Goal: Task Accomplishment & Management: Manage account settings

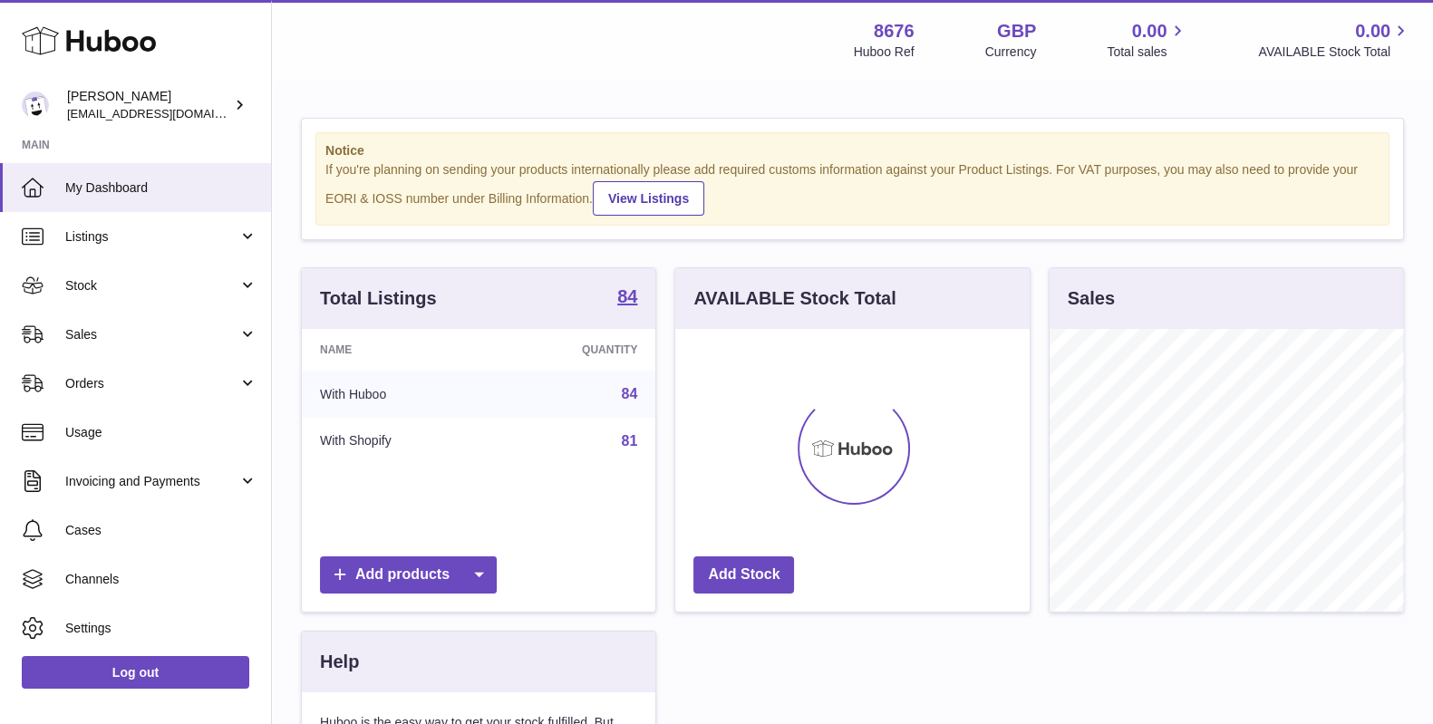
scroll to position [283, 353]
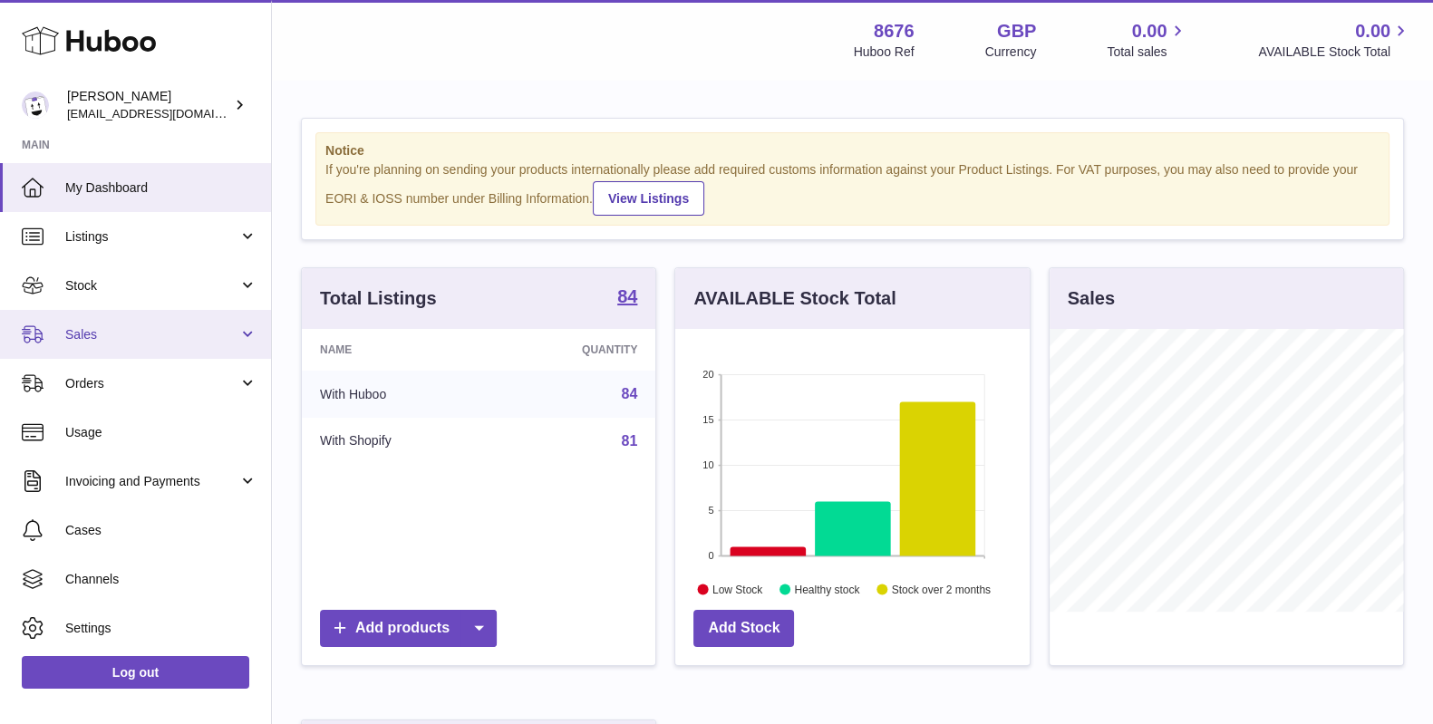
click at [127, 346] on link "Sales" at bounding box center [135, 334] width 271 height 49
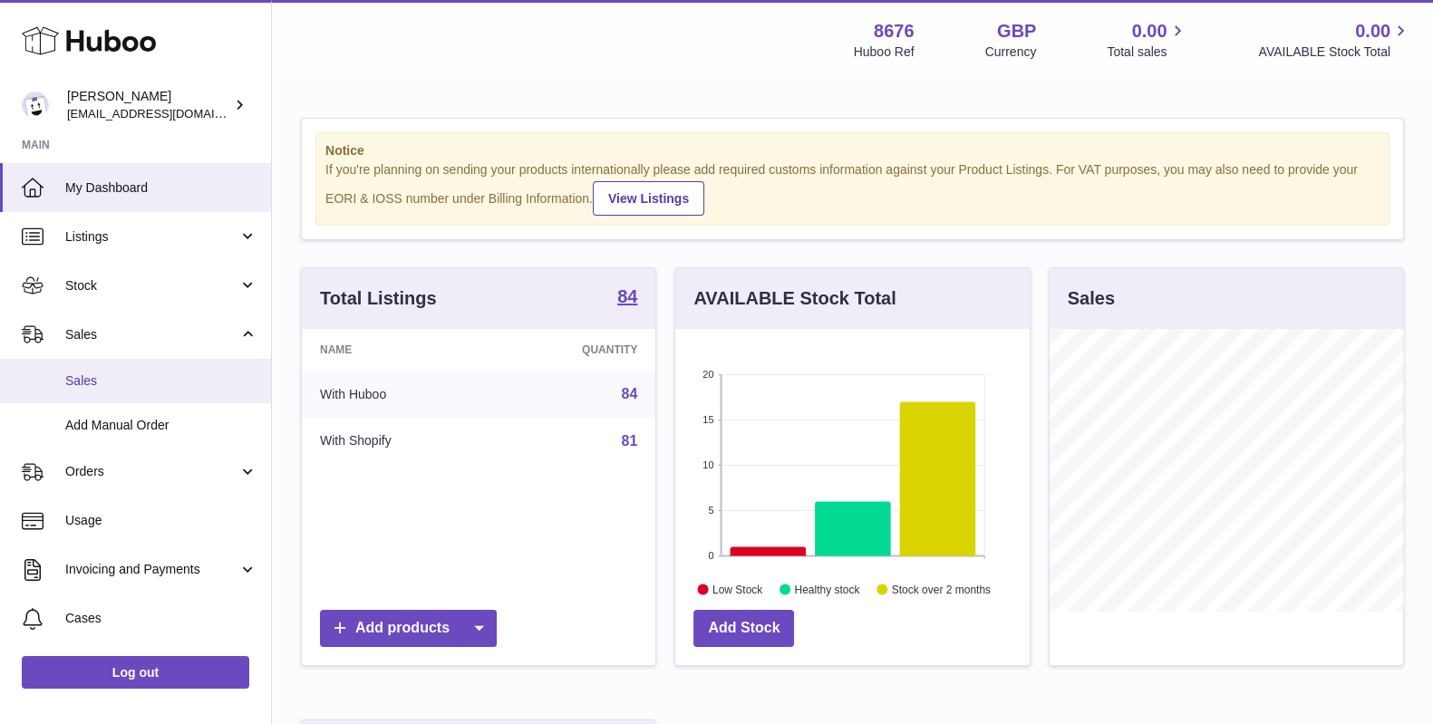
click at [122, 370] on link "Sales" at bounding box center [135, 381] width 271 height 44
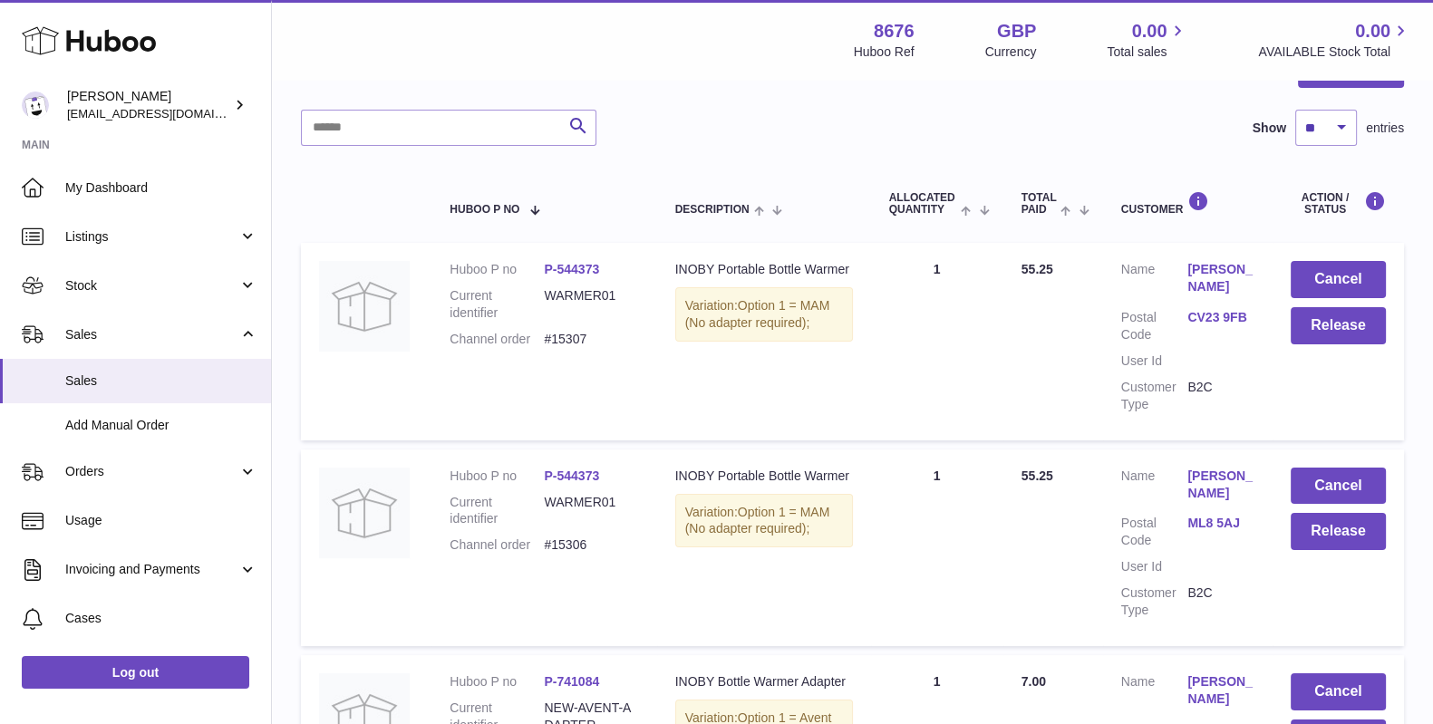
scroll to position [210, 0]
click at [1358, 318] on button "Release" at bounding box center [1338, 327] width 95 height 37
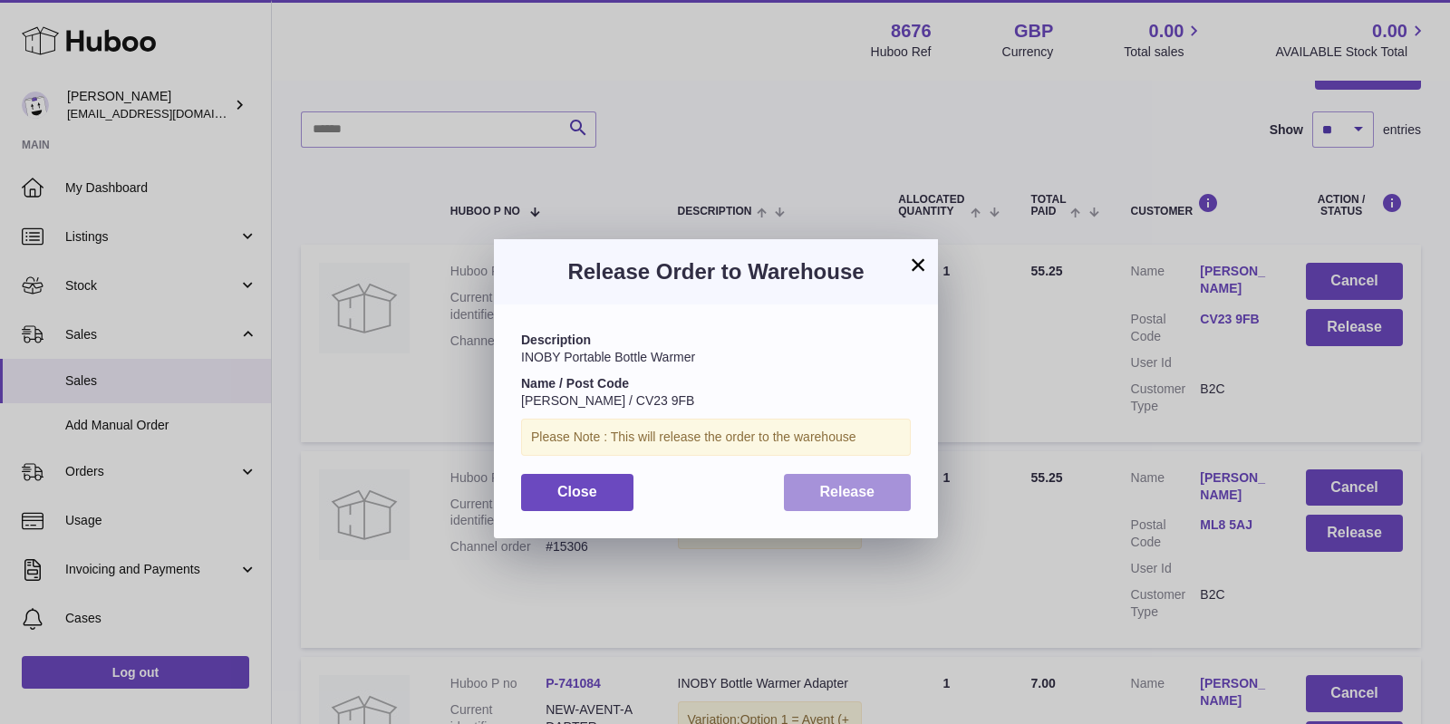
click at [856, 492] on span "Release" at bounding box center [847, 491] width 55 height 15
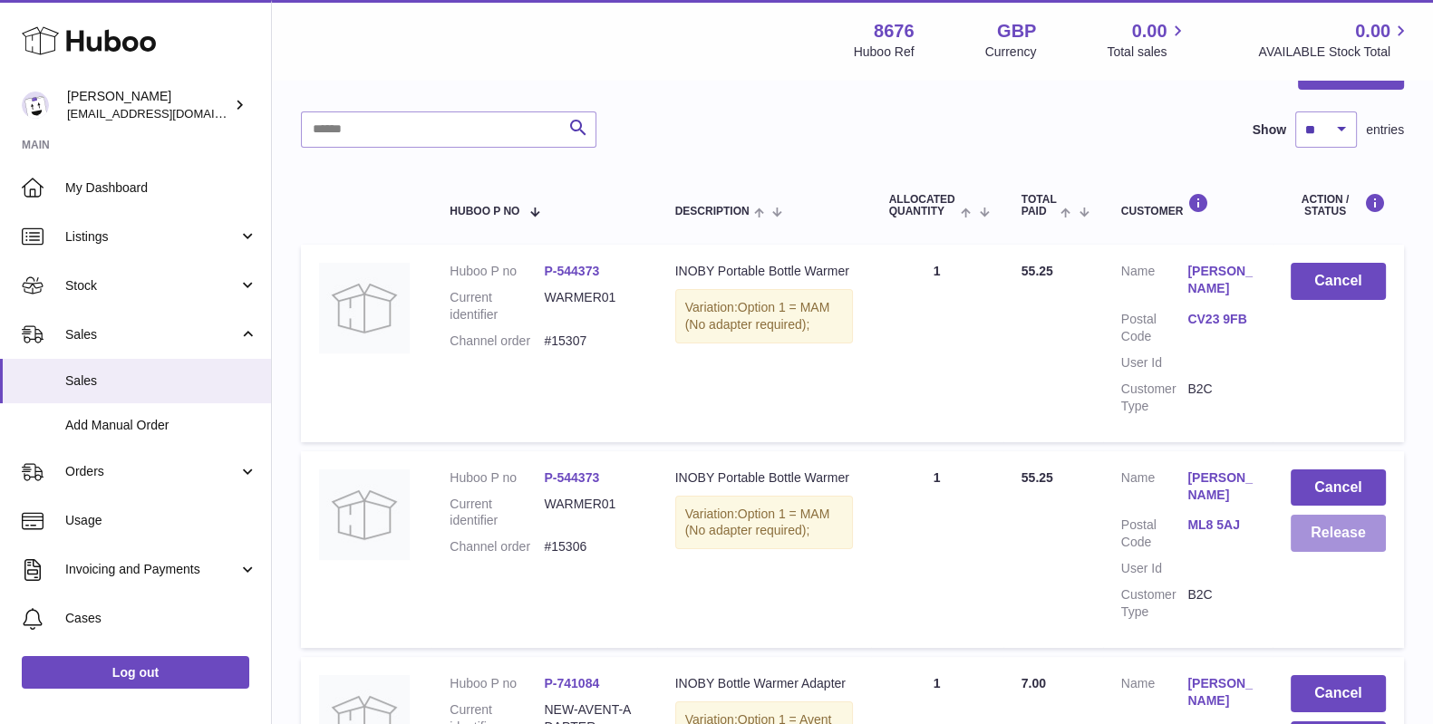
click at [1307, 520] on button "Release" at bounding box center [1338, 533] width 95 height 37
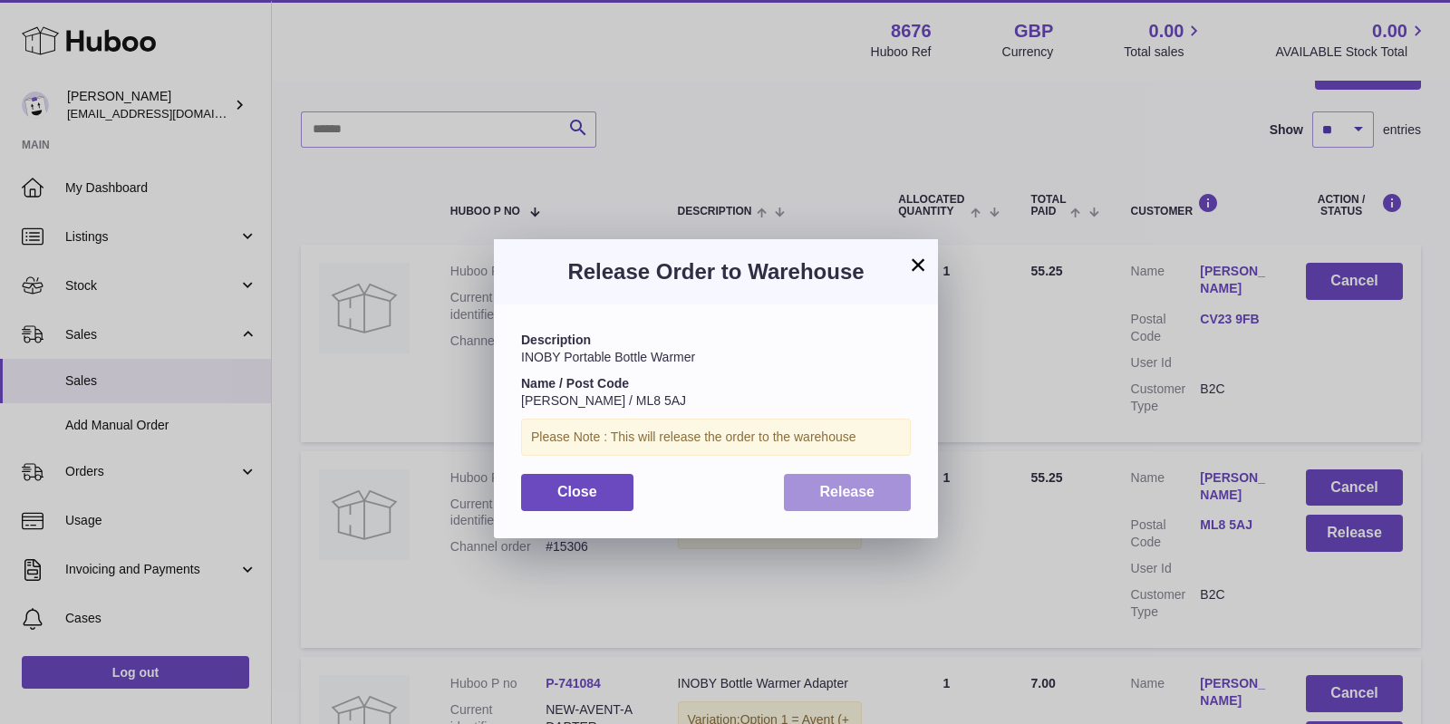
click at [793, 498] on button "Release" at bounding box center [848, 492] width 128 height 37
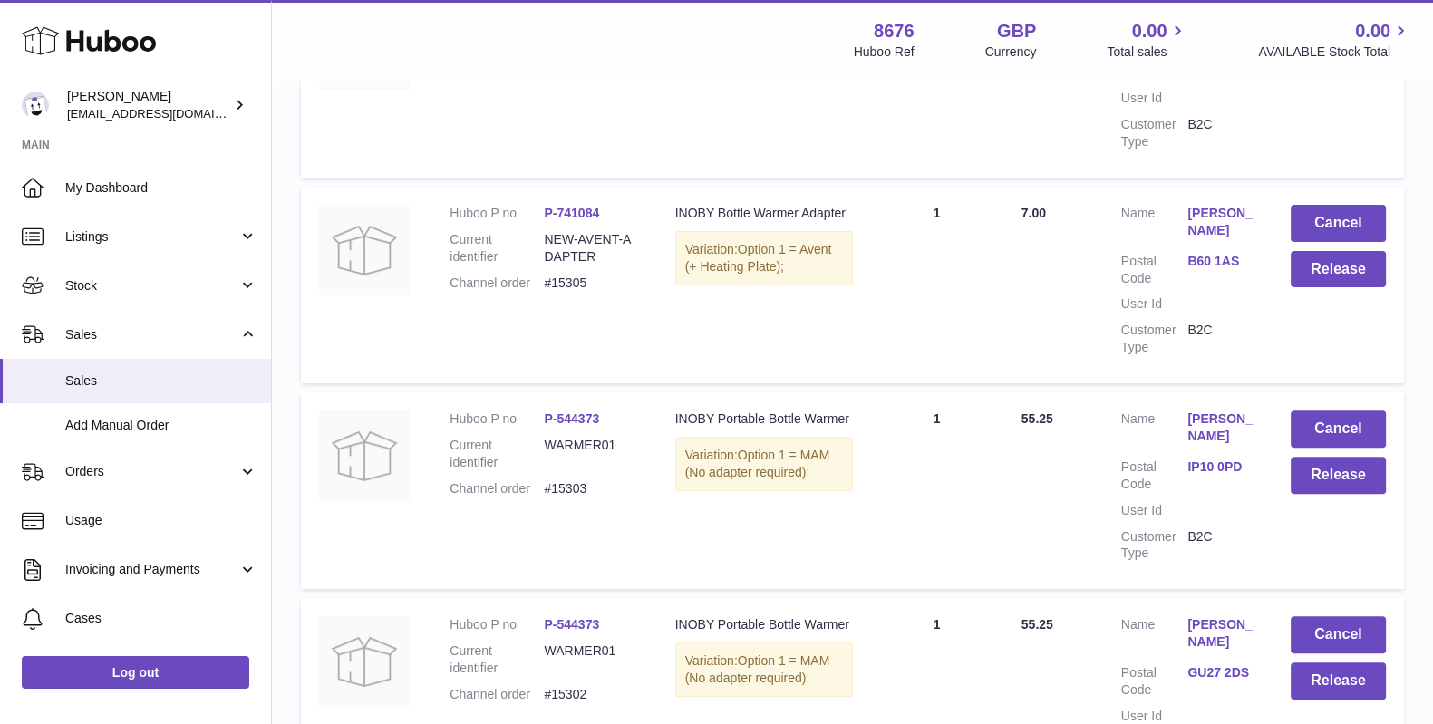
scroll to position [706, 0]
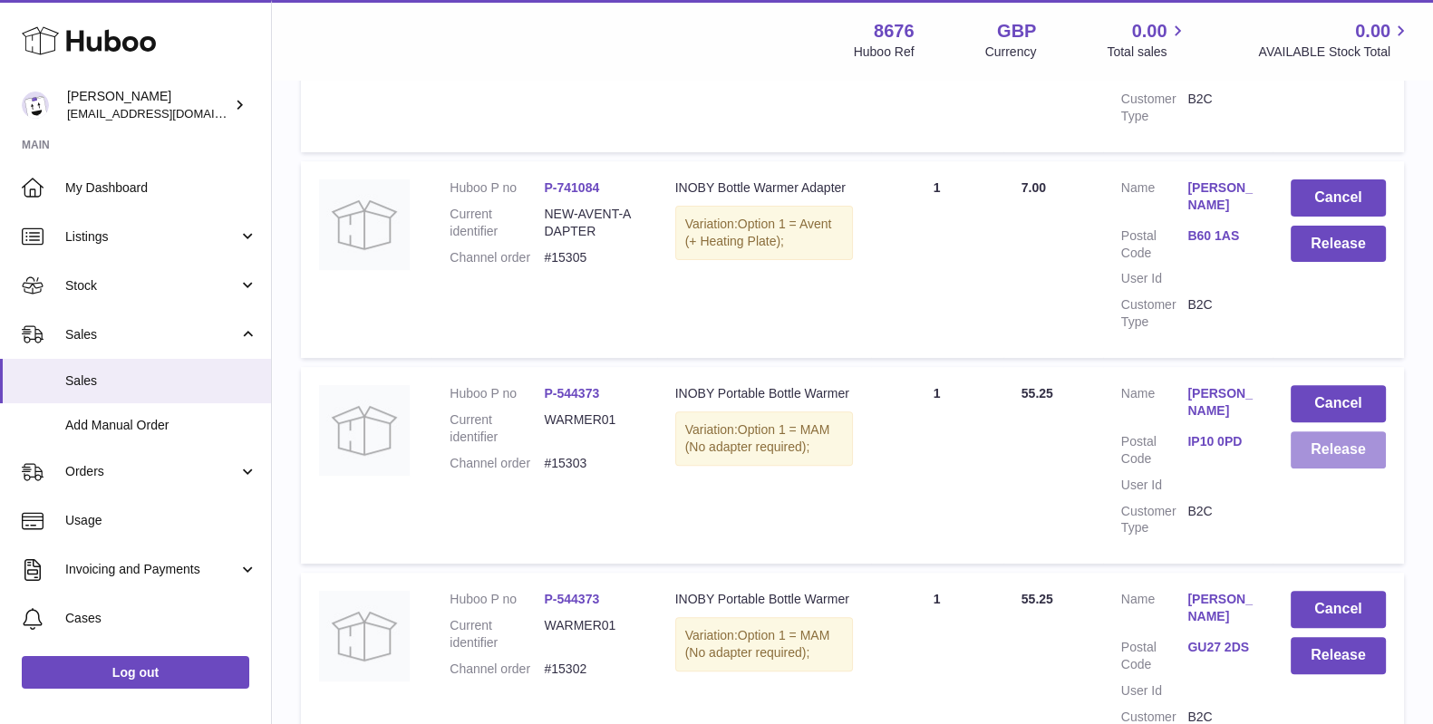
click at [1322, 441] on button "Release" at bounding box center [1338, 449] width 95 height 37
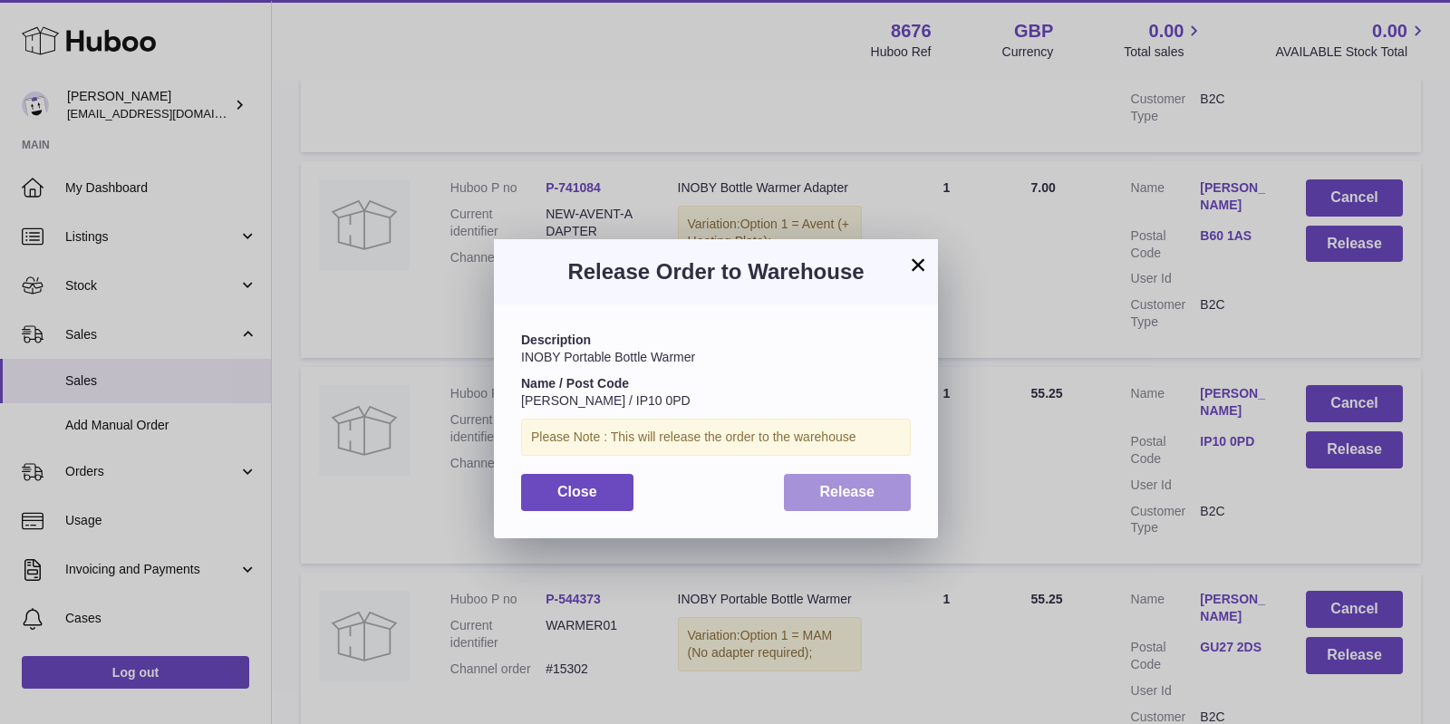
click at [864, 492] on span "Release" at bounding box center [847, 491] width 55 height 15
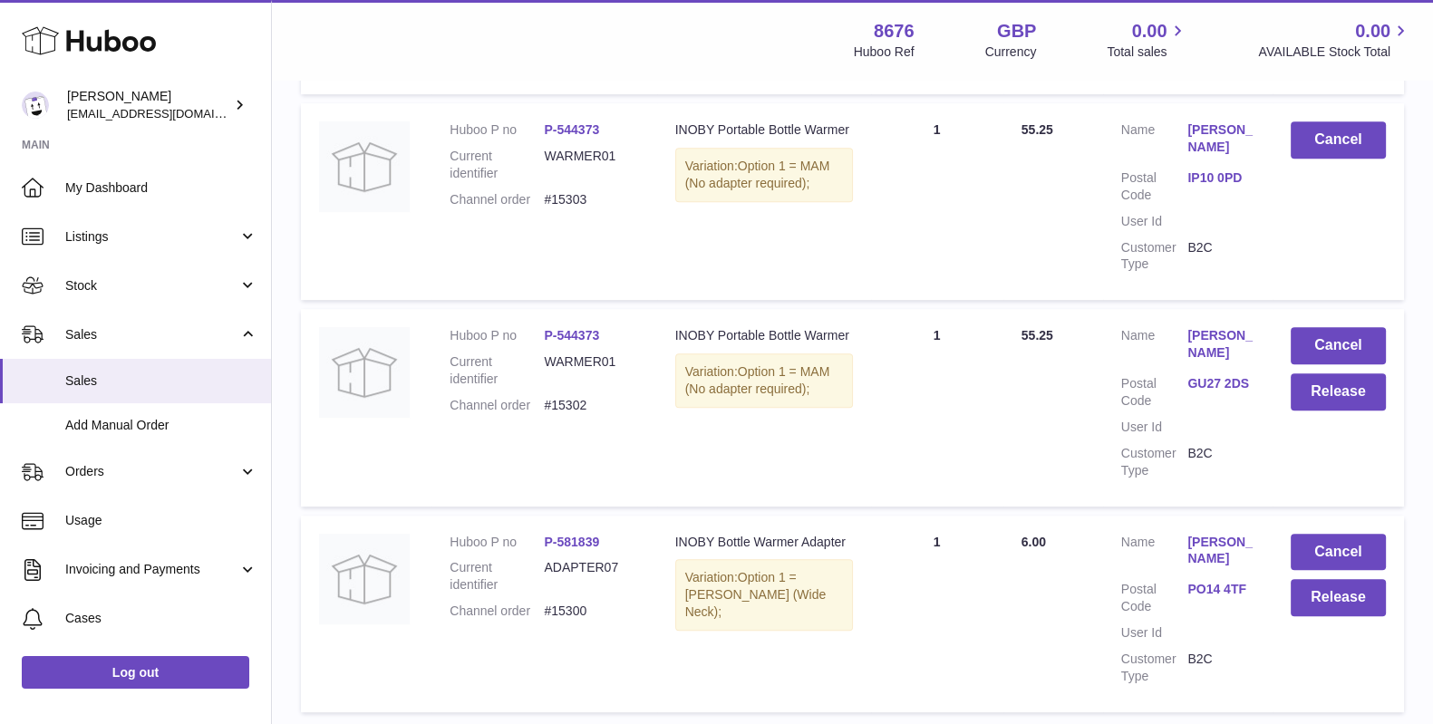
scroll to position [969, 0]
click at [1303, 393] on button "Release" at bounding box center [1338, 392] width 95 height 37
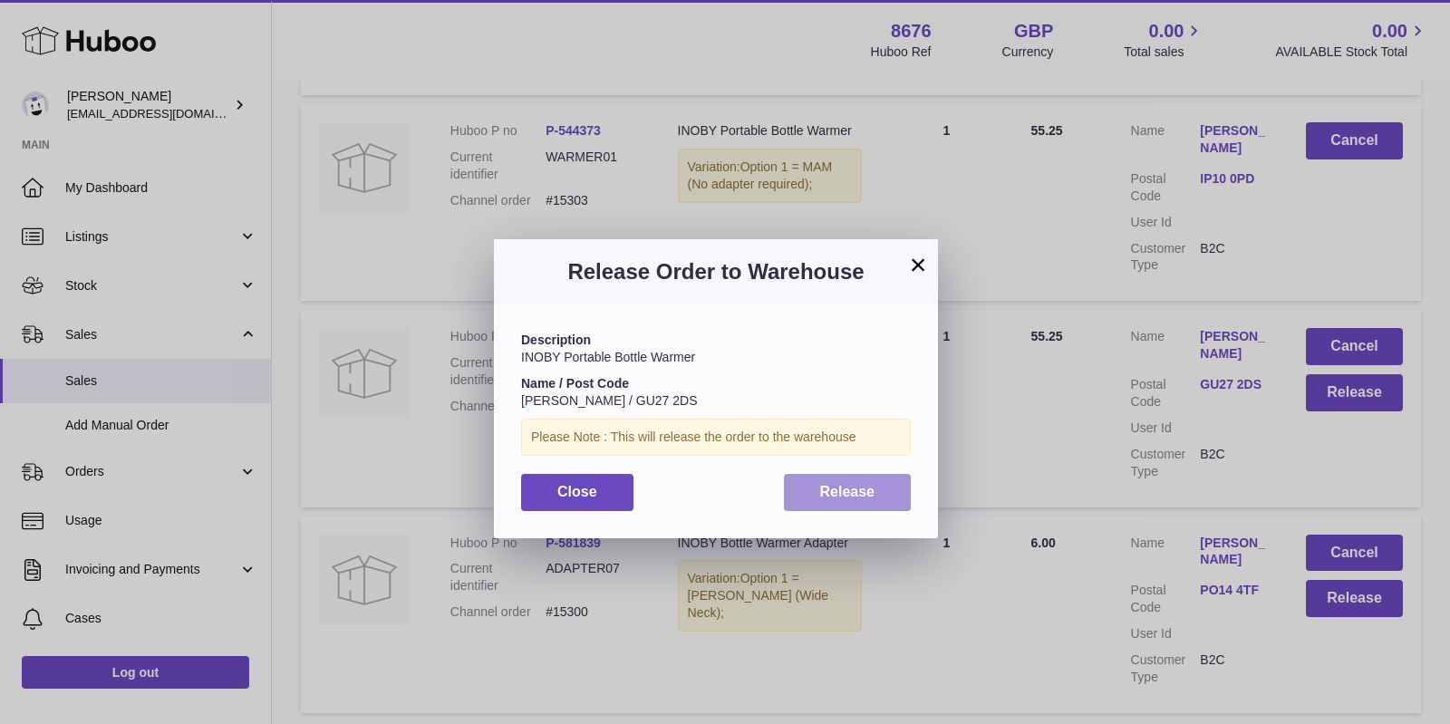
click at [858, 487] on span "Release" at bounding box center [847, 491] width 55 height 15
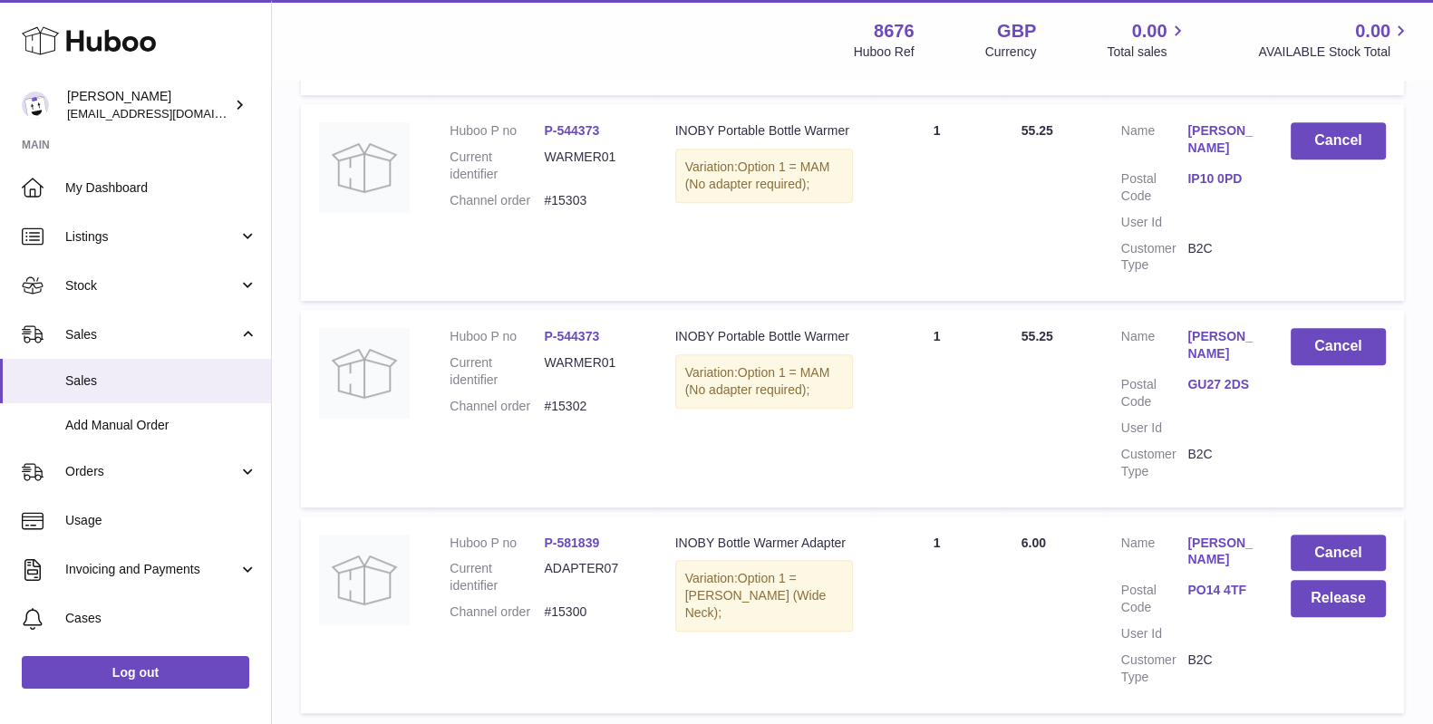
scroll to position [1092, 0]
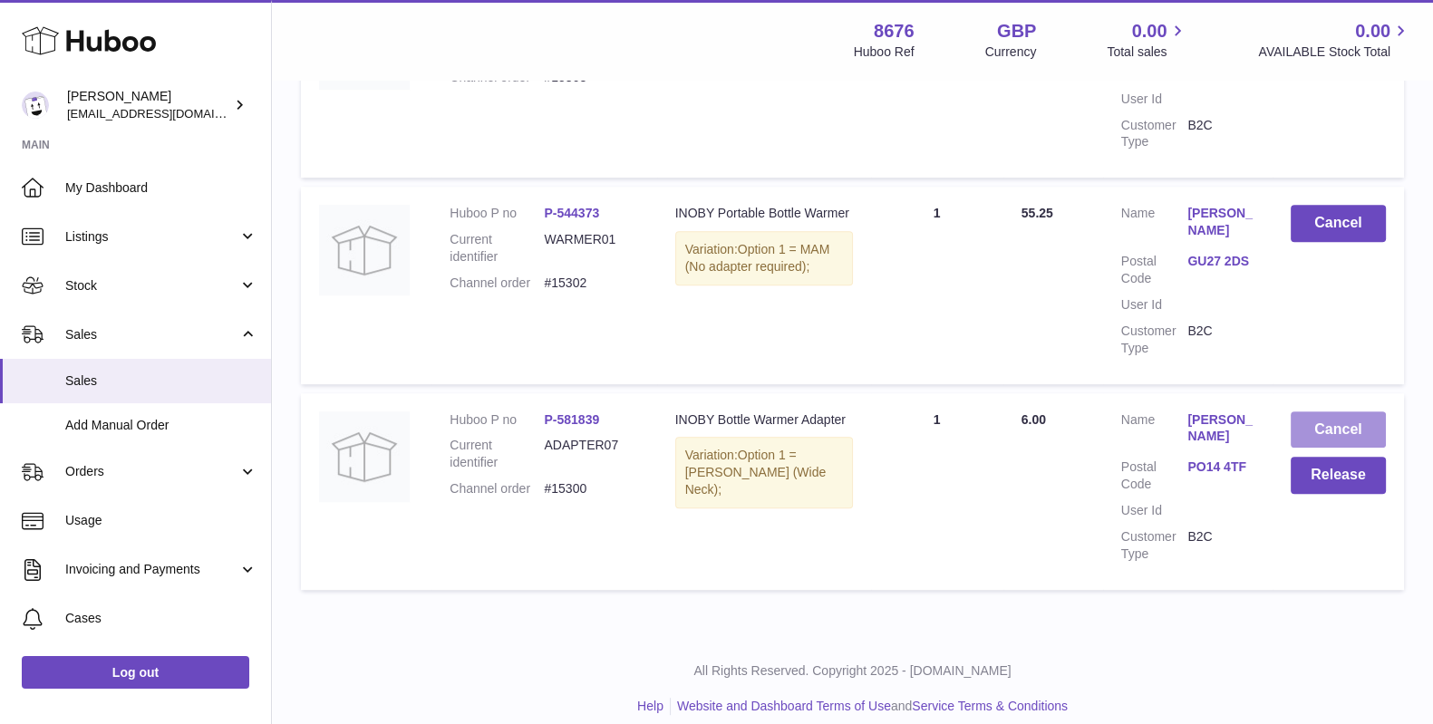
click at [1298, 422] on button "Cancel" at bounding box center [1338, 430] width 95 height 37
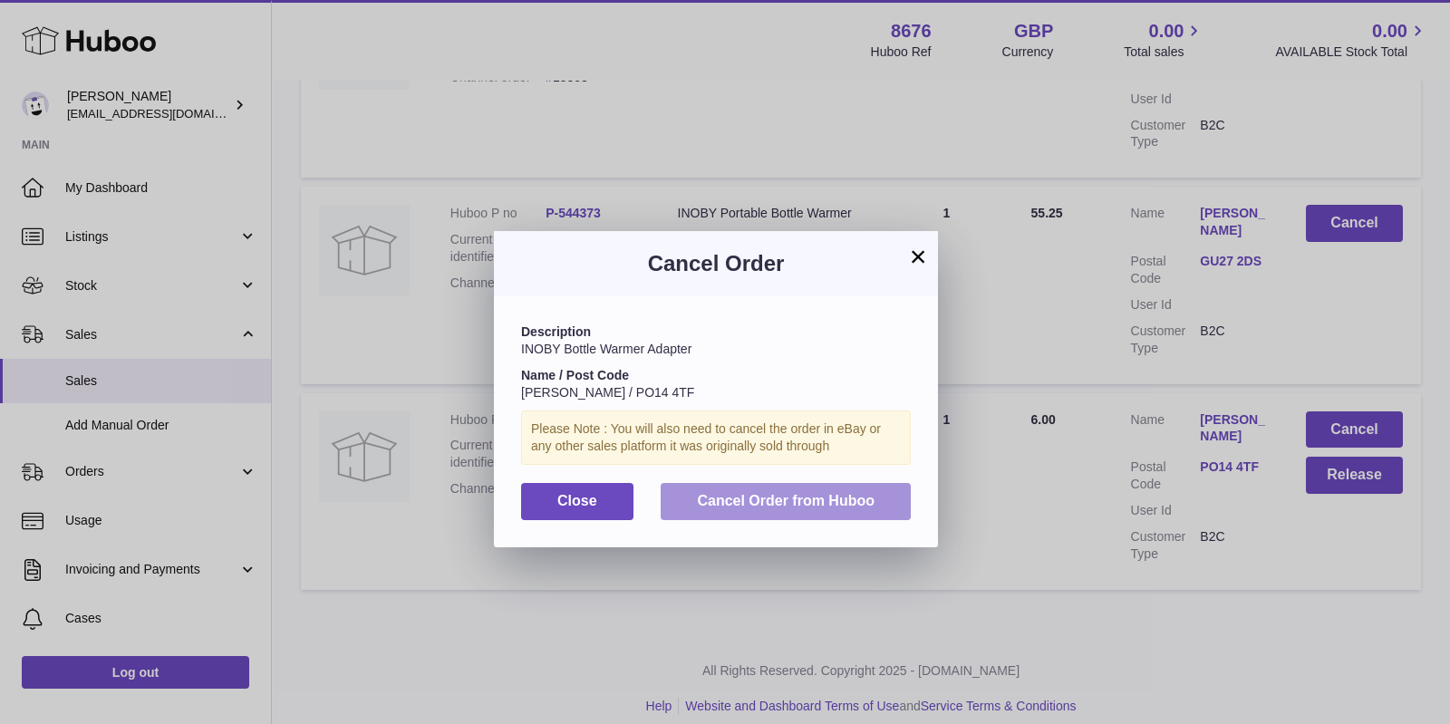
click at [773, 496] on span "Cancel Order from Huboo" at bounding box center [786, 500] width 178 height 15
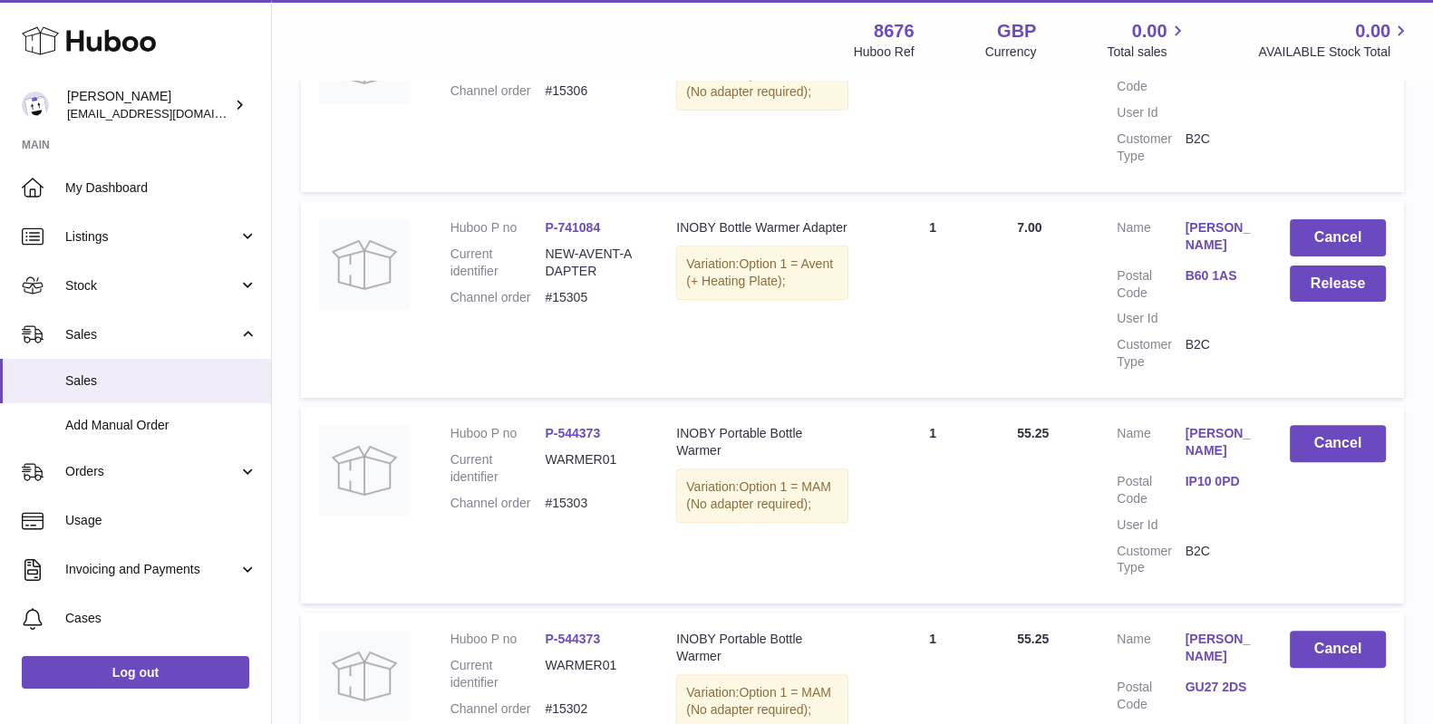
scroll to position [665, 0]
click at [1326, 242] on button "Cancel" at bounding box center [1338, 238] width 96 height 37
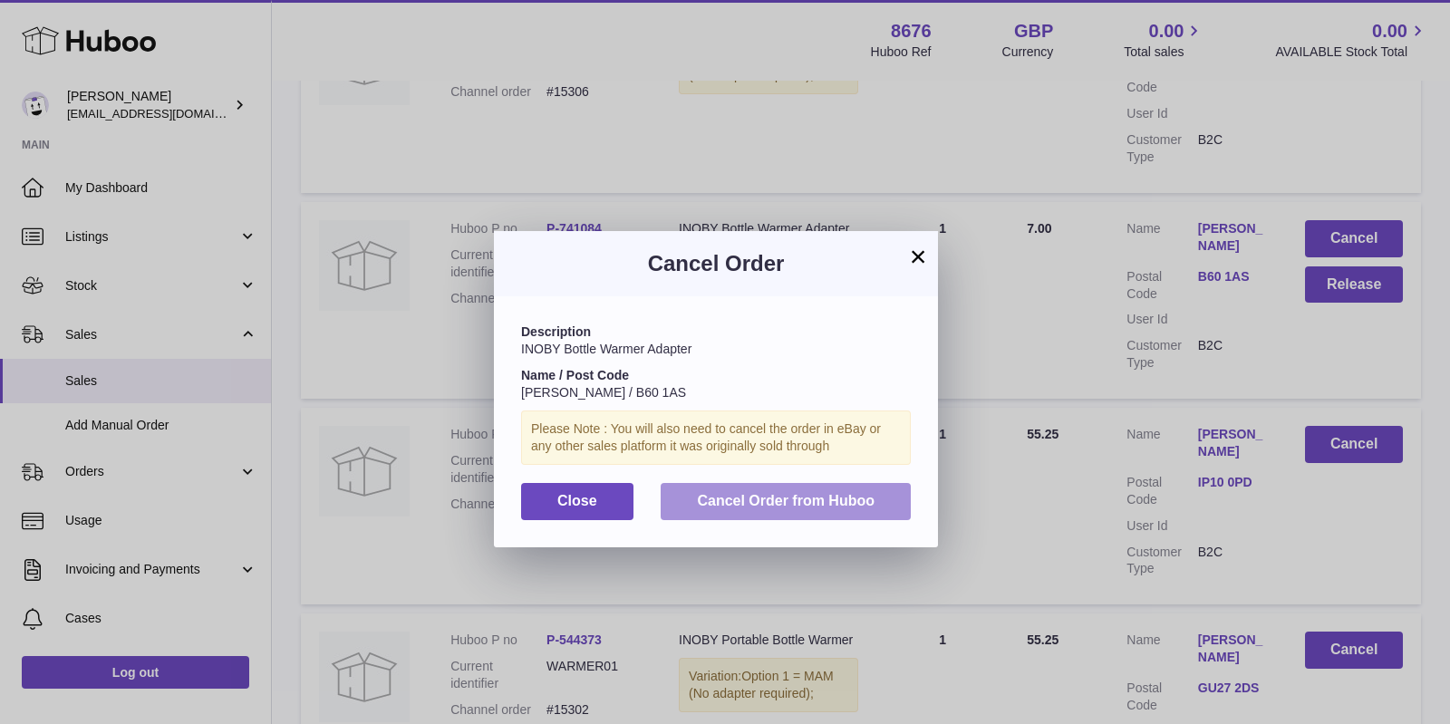
click at [789, 491] on button "Cancel Order from Huboo" at bounding box center [786, 501] width 250 height 37
